Goal: Information Seeking & Learning: Compare options

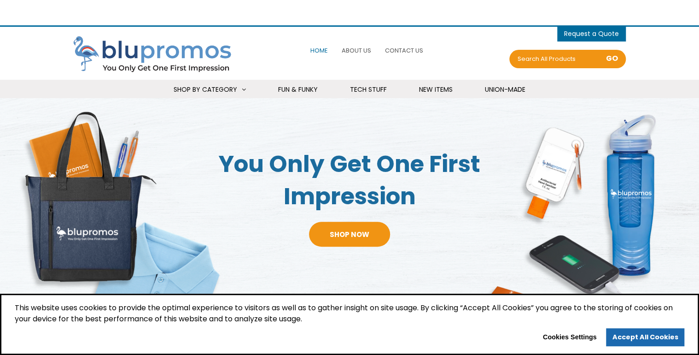
select select "Language Translate Widget"
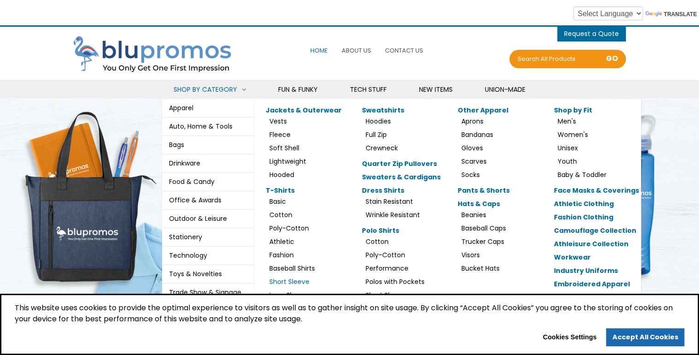
click at [288, 281] on link "Short Sleeve" at bounding box center [289, 281] width 40 height 9
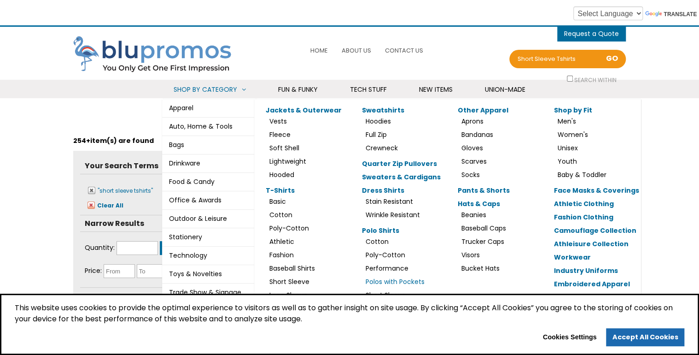
click at [390, 283] on link "Polos with Pockets" at bounding box center [395, 281] width 59 height 9
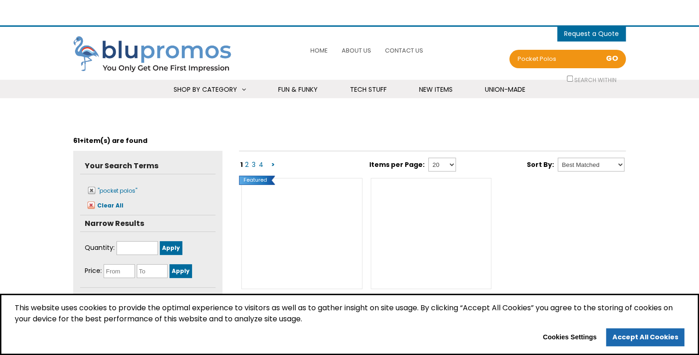
select select "Language Translate Widget"
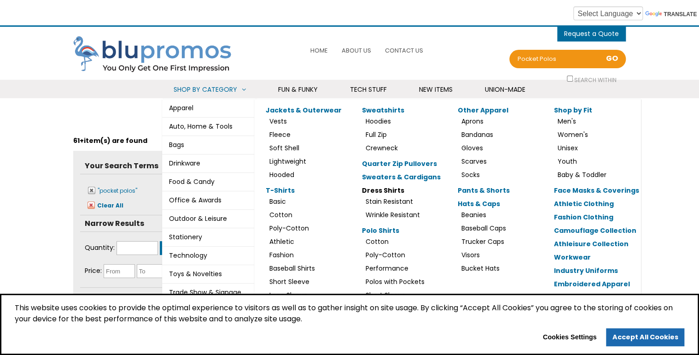
click at [386, 188] on link "Dress Shirts" at bounding box center [383, 190] width 42 height 9
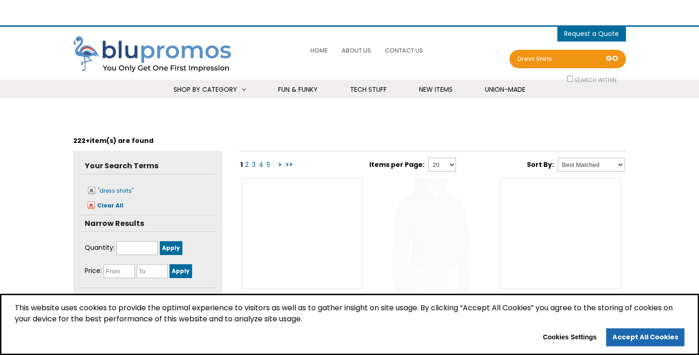
select select "Language Translate Widget"
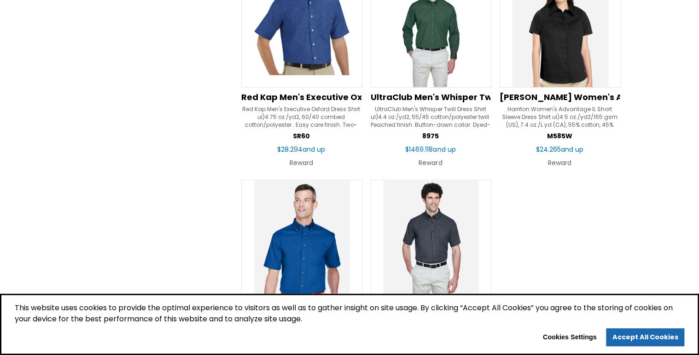
scroll to position [1400, 0]
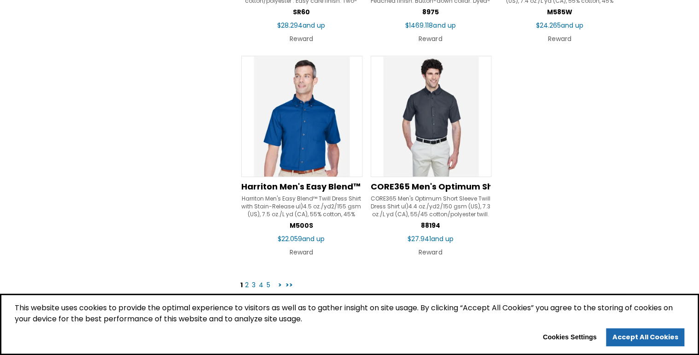
click at [246, 284] on link "2" at bounding box center [247, 284] width 6 height 9
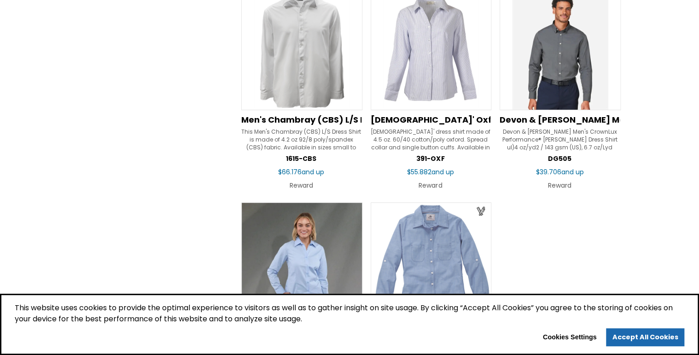
scroll to position [1400, 0]
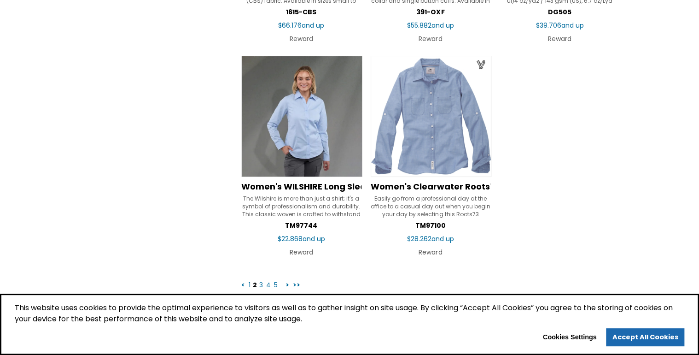
click at [248, 283] on link "1" at bounding box center [250, 284] width 4 height 9
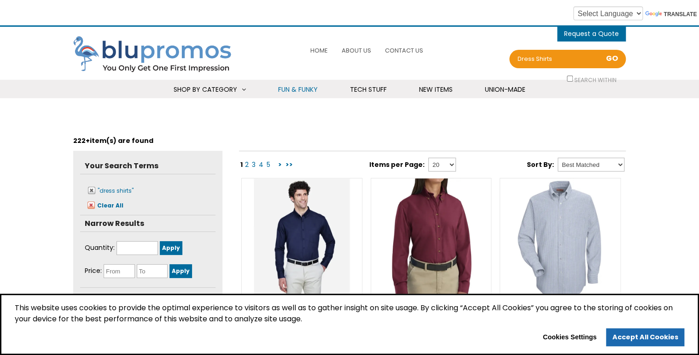
click at [301, 90] on span "Fun & Funky" at bounding box center [298, 89] width 40 height 9
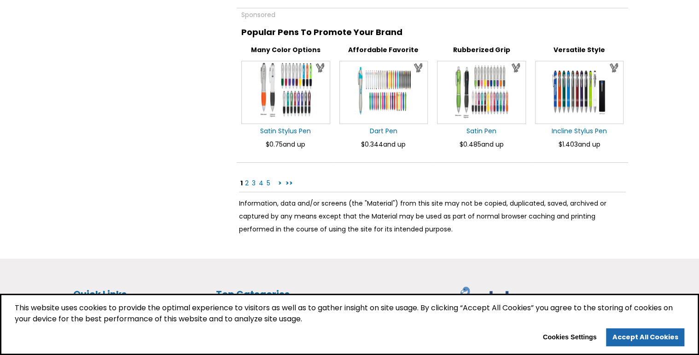
scroll to position [1695, 0]
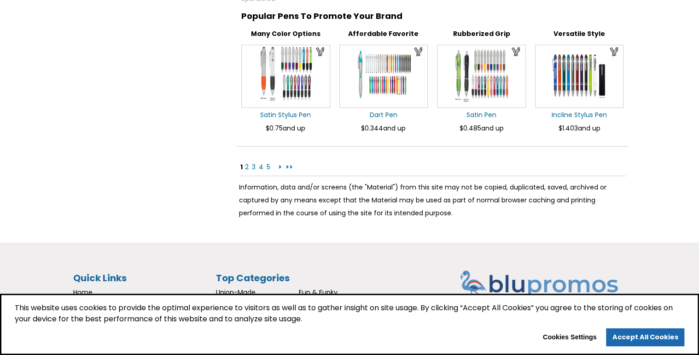
click at [278, 164] on link ">" at bounding box center [280, 166] width 6 height 9
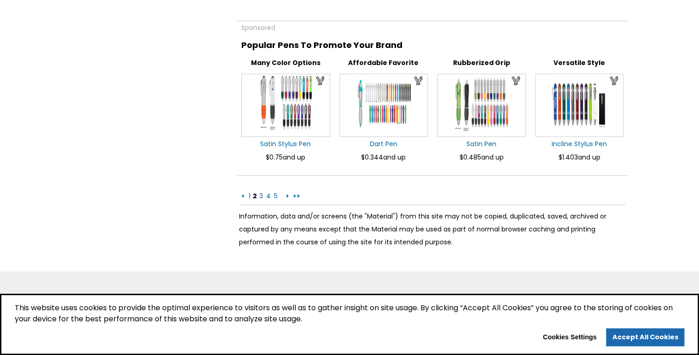
scroll to position [1695, 0]
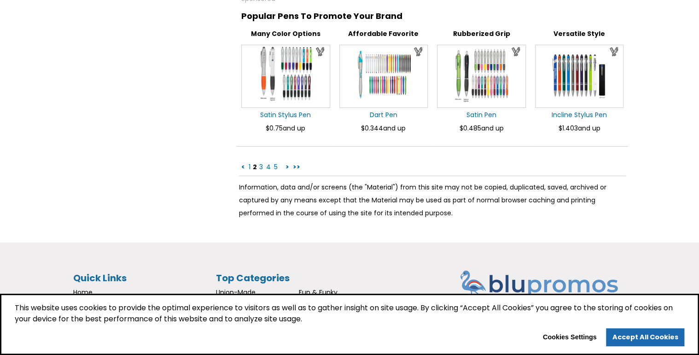
click at [285, 163] on link ">" at bounding box center [288, 166] width 6 height 9
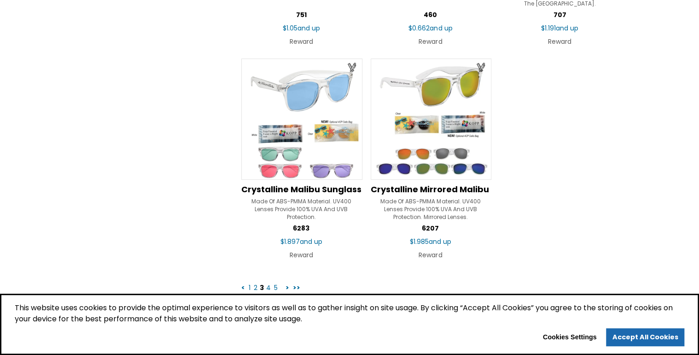
scroll to position [1547, 0]
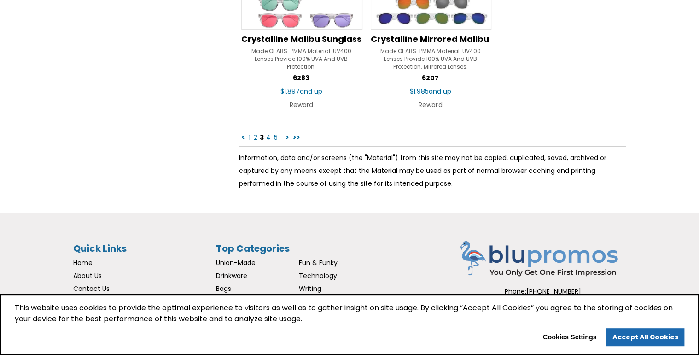
click at [286, 136] on link ">" at bounding box center [288, 137] width 6 height 9
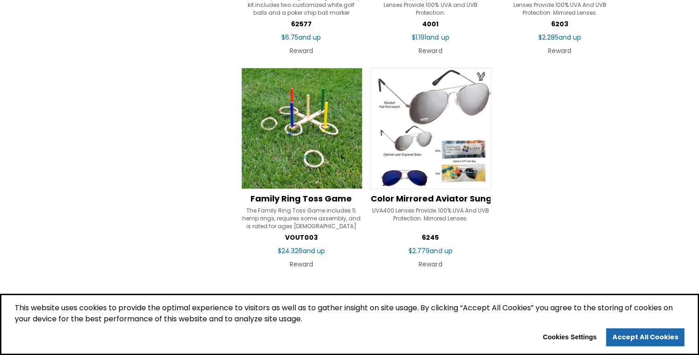
scroll to position [1437, 0]
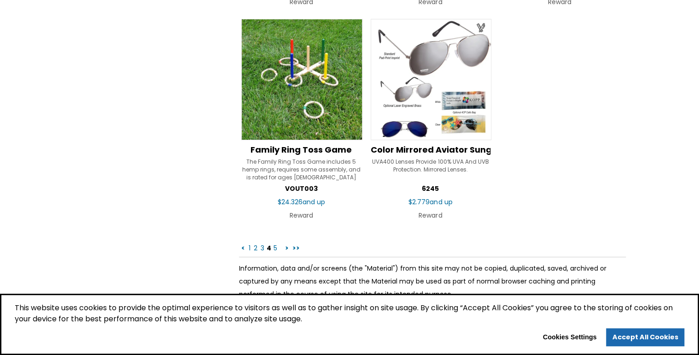
click at [287, 245] on link ">" at bounding box center [287, 247] width 6 height 9
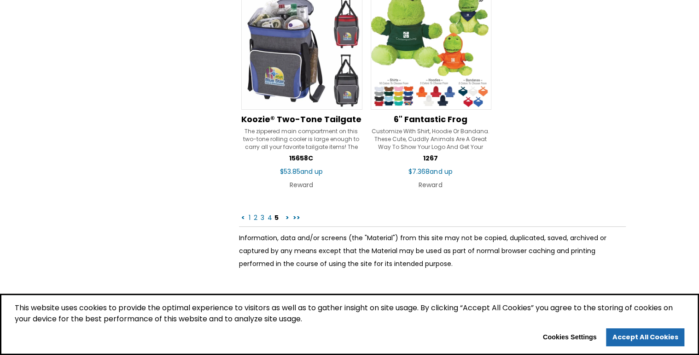
scroll to position [1474, 0]
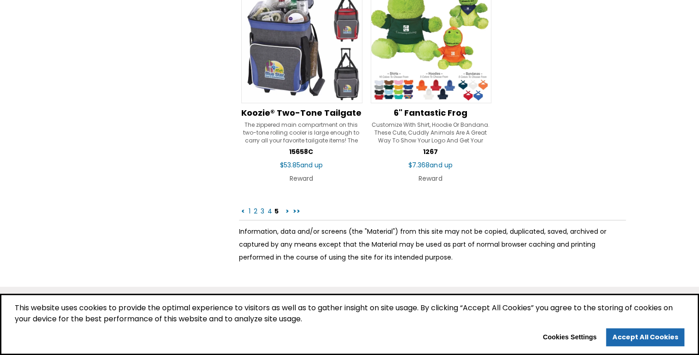
click at [286, 208] on link ">" at bounding box center [288, 210] width 6 height 9
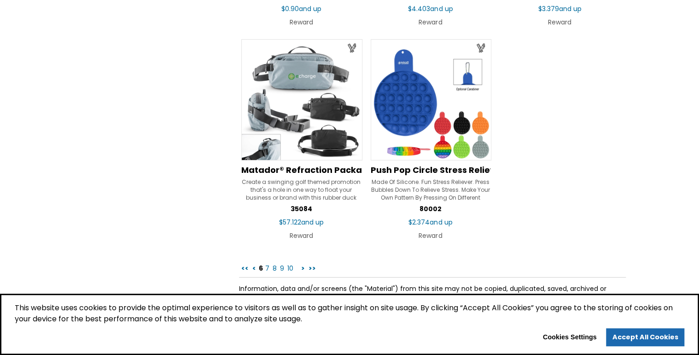
scroll to position [1437, 0]
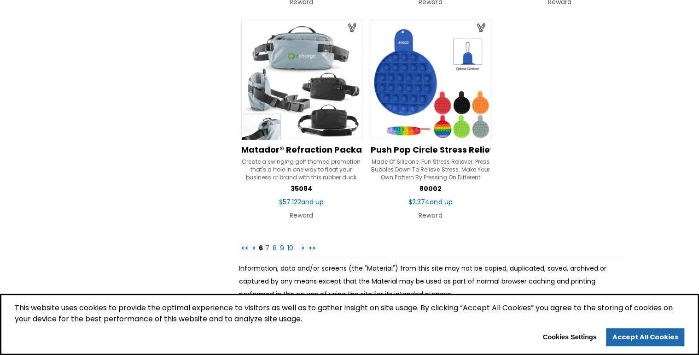
click at [300, 246] on link ">" at bounding box center [303, 247] width 6 height 9
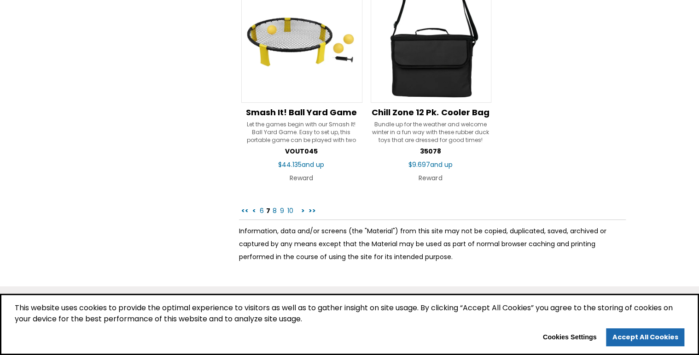
scroll to position [1510, 0]
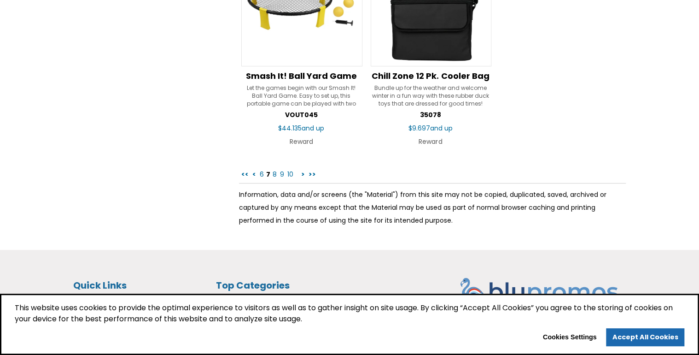
click at [300, 170] on link ">" at bounding box center [303, 173] width 6 height 9
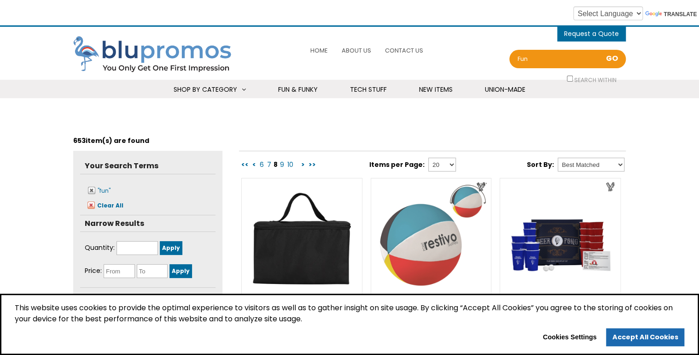
click at [536, 56] on input "fun" at bounding box center [553, 58] width 74 height 13
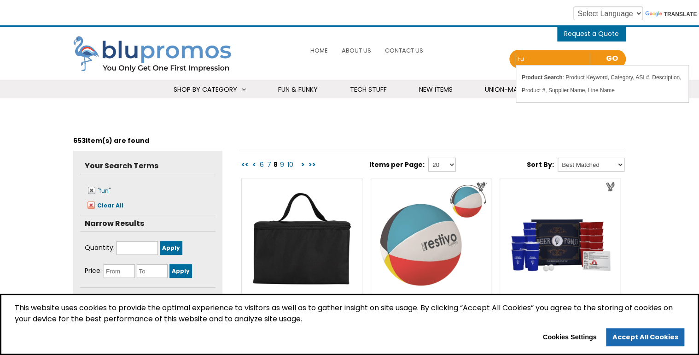
type input "f"
type input "n"
type input "beer mug"
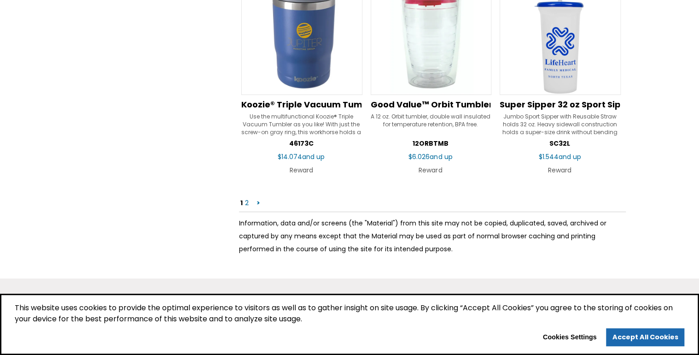
scroll to position [1695, 0]
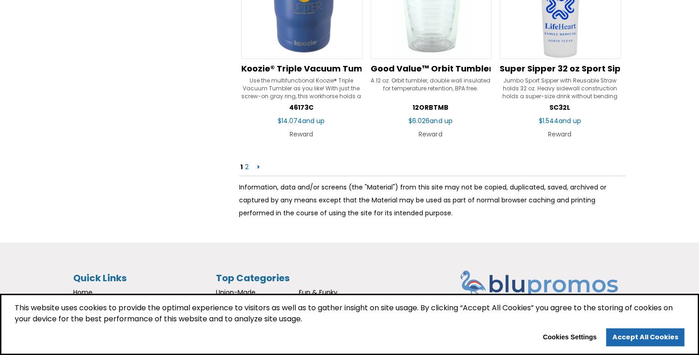
click at [245, 165] on link "2" at bounding box center [247, 166] width 6 height 9
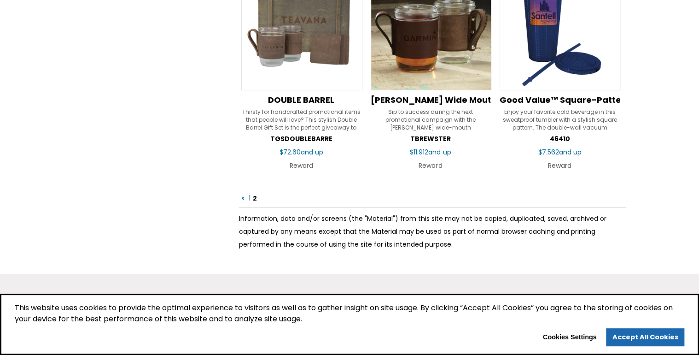
scroll to position [847, 0]
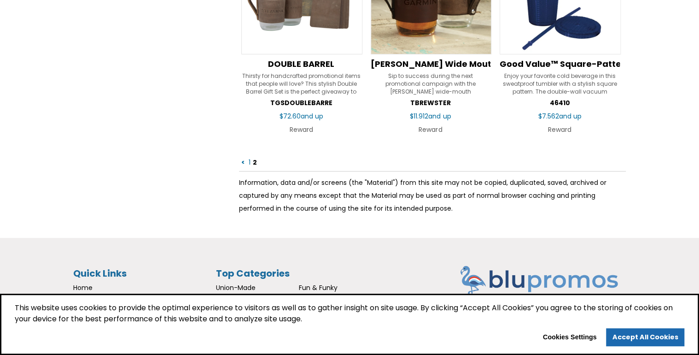
click at [250, 162] on link "1" at bounding box center [250, 161] width 4 height 9
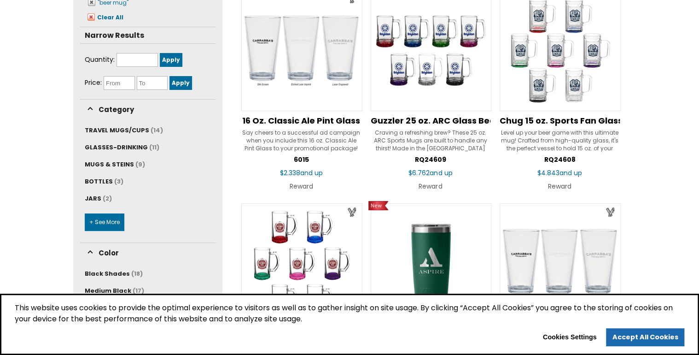
scroll to position [111, 0]
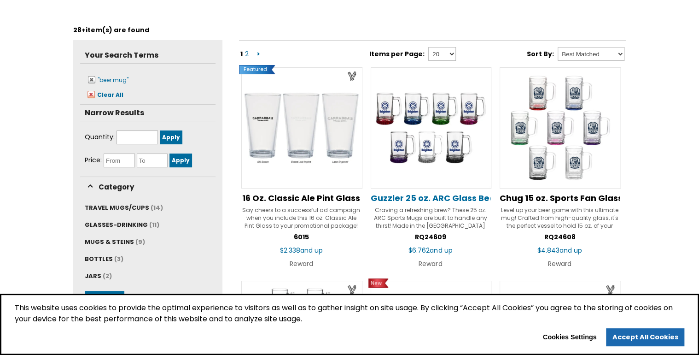
click at [426, 199] on span "Guzzler 25 oz. ARC Glass Beer Mug" at bounding box center [445, 198] width 149 height 12
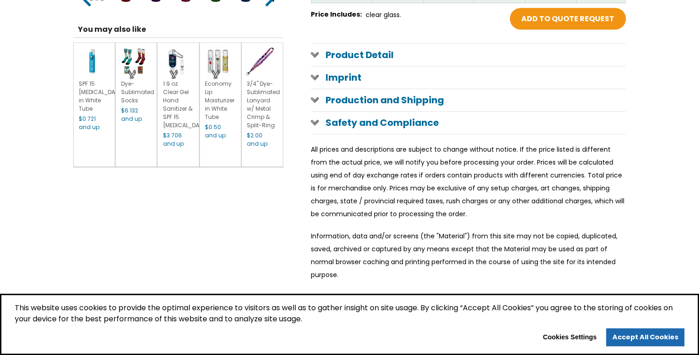
scroll to position [405, 0]
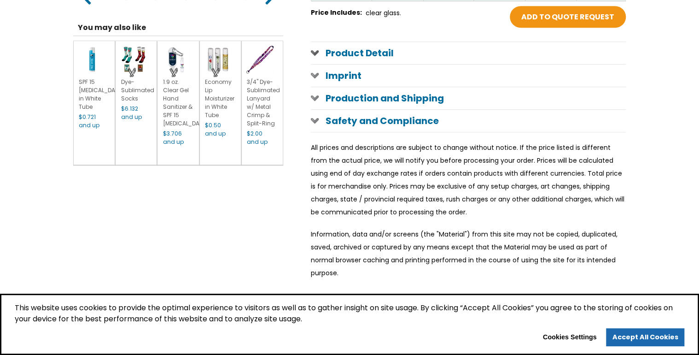
click at [315, 53] on span at bounding box center [315, 52] width 8 height 7
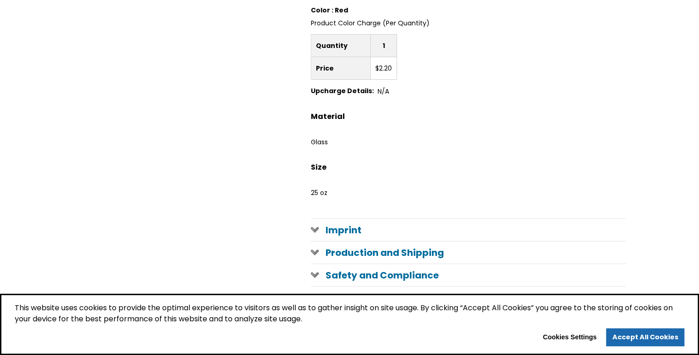
scroll to position [1068, 0]
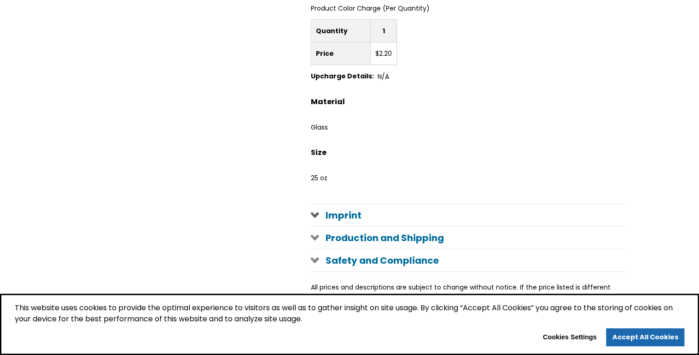
click at [316, 211] on span at bounding box center [315, 214] width 8 height 7
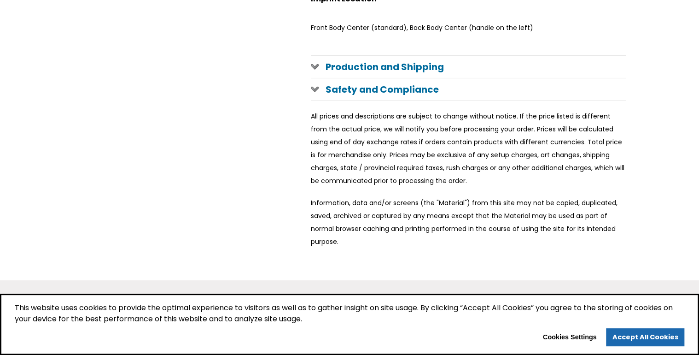
scroll to position [1621, 0]
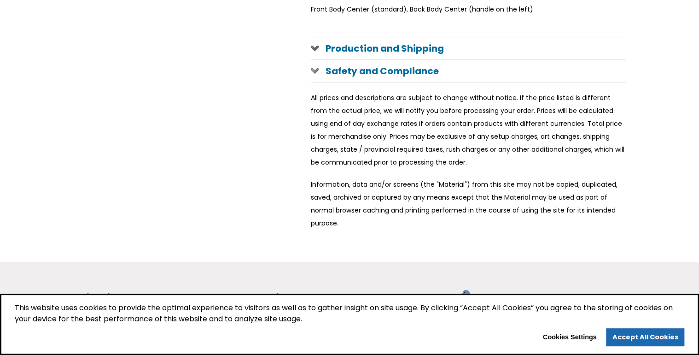
click at [315, 46] on span at bounding box center [315, 47] width 8 height 7
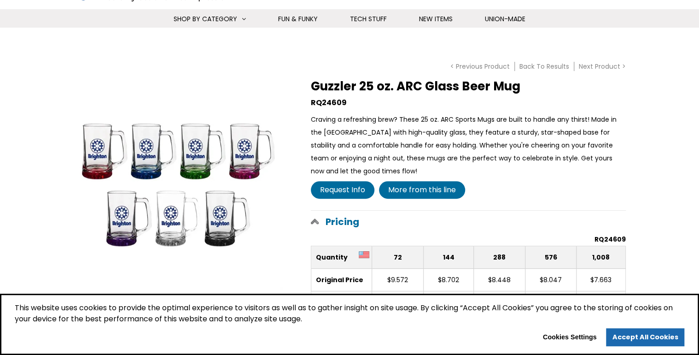
scroll to position [74, 0]
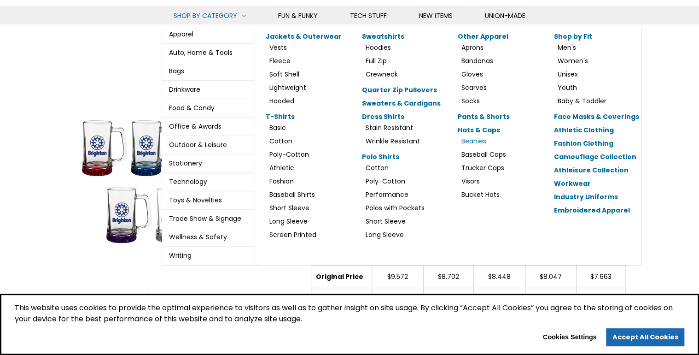
click at [469, 140] on link "Beanies" at bounding box center [473, 140] width 25 height 9
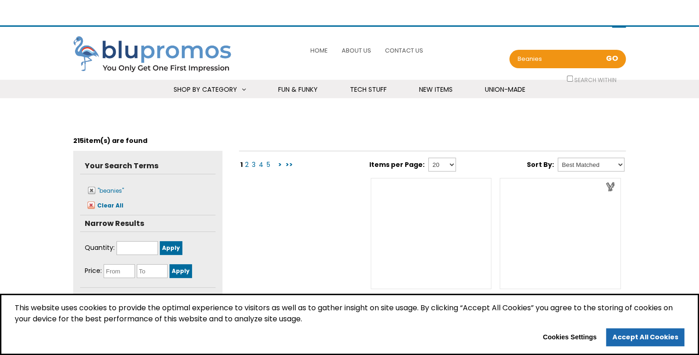
select select "Language Translate Widget"
